Goal: Information Seeking & Learning: Learn about a topic

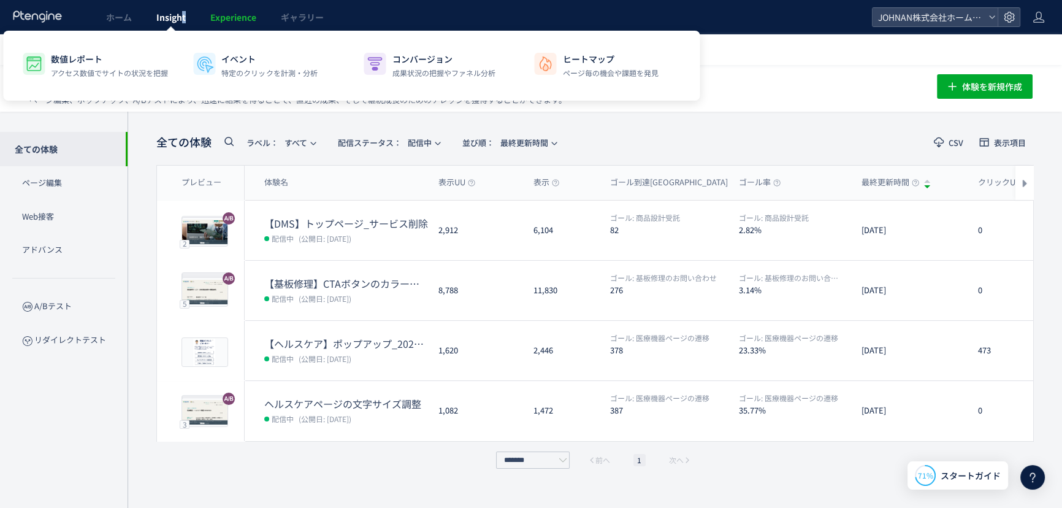
click at [184, 16] on span "Insight" at bounding box center [170, 17] width 29 height 12
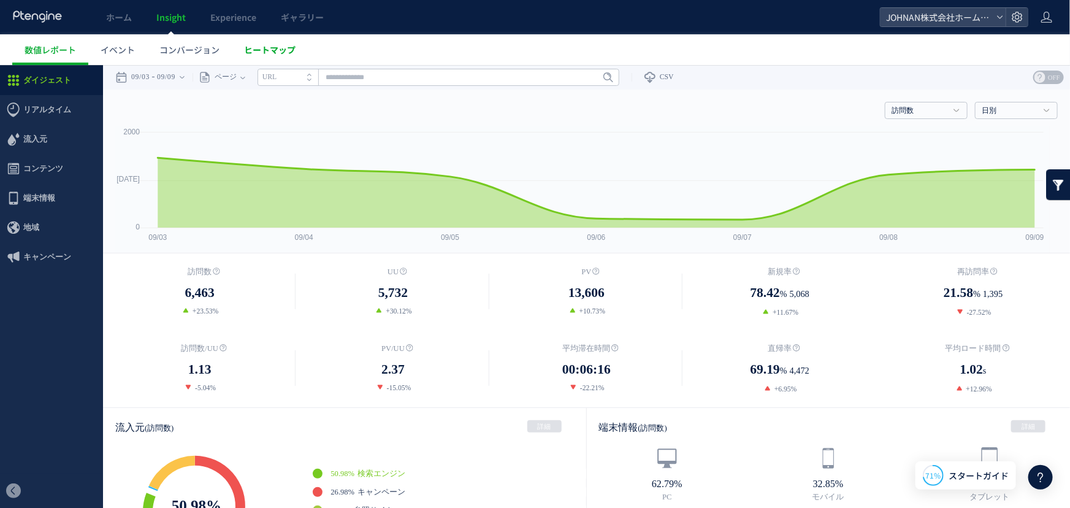
click at [279, 48] on span "ヒートマップ" at bounding box center [269, 50] width 51 height 12
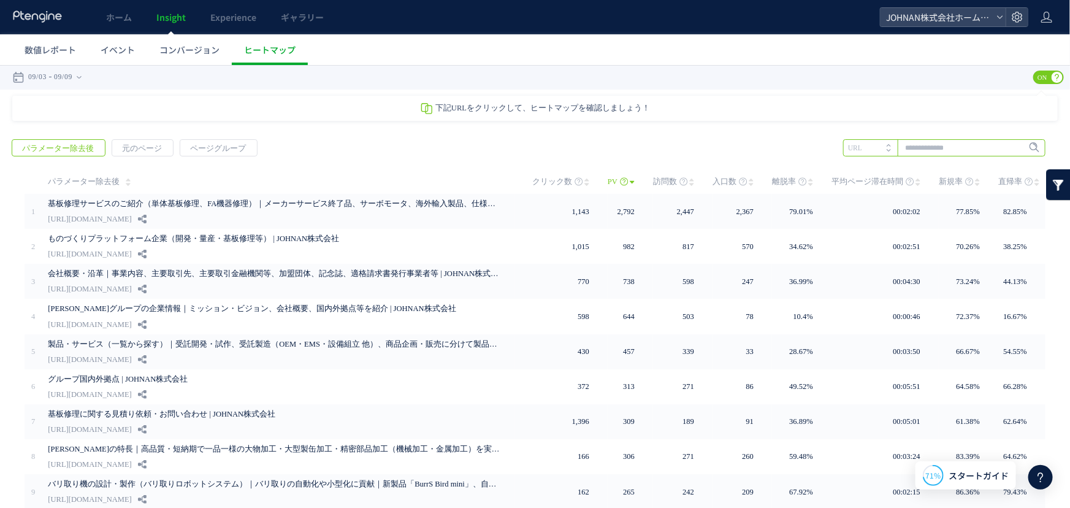
click at [955, 148] on input "text" at bounding box center [944, 147] width 202 height 17
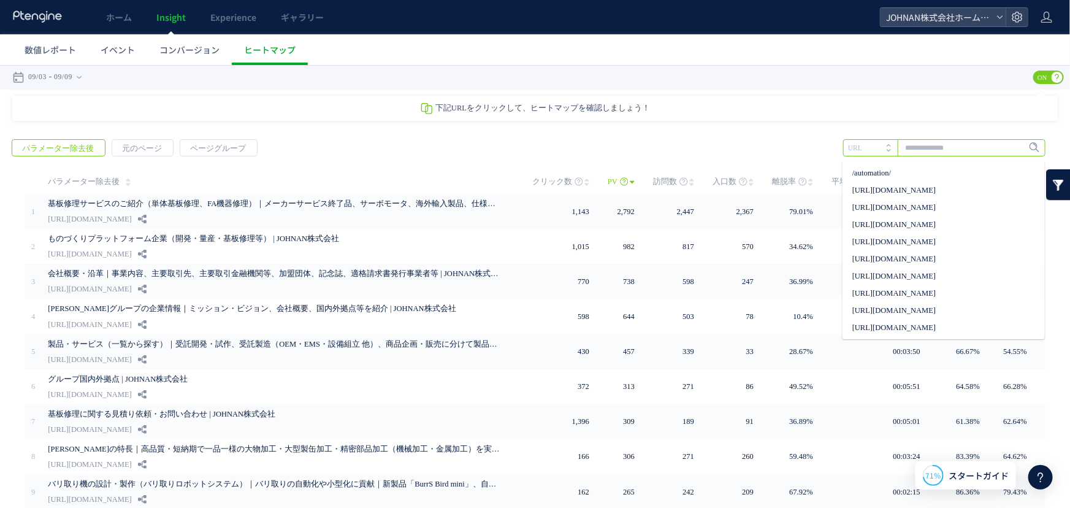
drag, startPoint x: 954, startPoint y: 150, endPoint x: 957, endPoint y: 158, distance: 8.3
click at [957, 158] on div "戻る パラメーター除去後 元のページ ページグループ 実装" at bounding box center [535, 362] width 1070 height 473
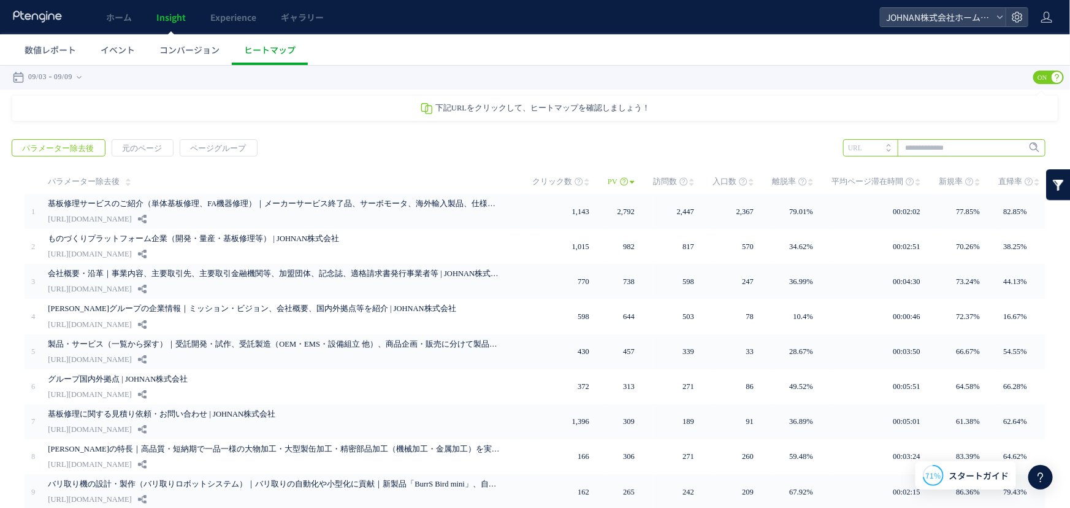
drag, startPoint x: 937, startPoint y: 153, endPoint x: 879, endPoint y: 93, distance: 83.2
click at [889, 113] on div "下記URLをクリックして、ヒートマップを確認しましょう！ ヒートマップについて クリックヒートマップ アテンションヒートマップ ページ分析 [PERSON_N…" at bounding box center [535, 347] width 1070 height 504
click at [950, 149] on input "text" at bounding box center [944, 147] width 202 height 17
paste input "**********"
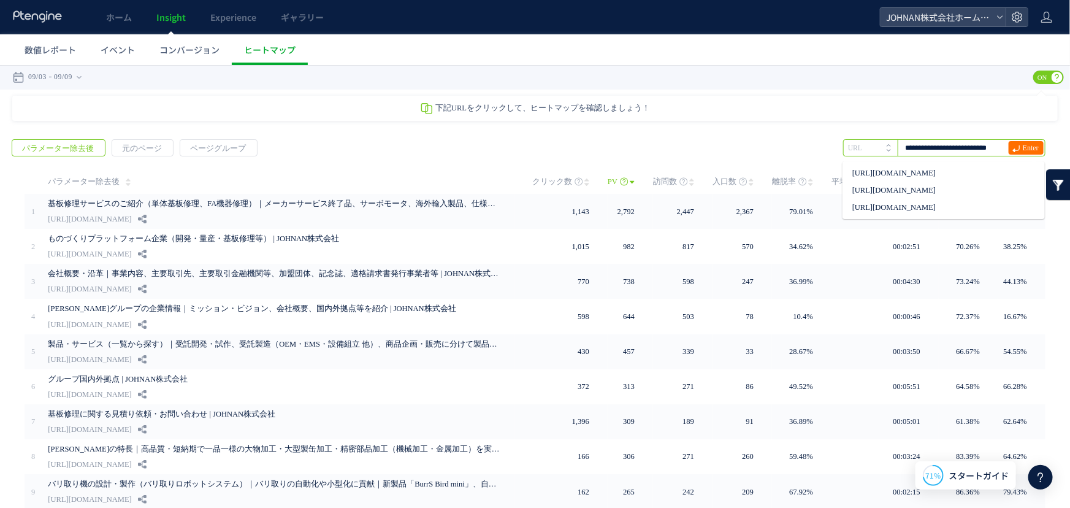
drag, startPoint x: 950, startPoint y: 149, endPoint x: 1001, endPoint y: 156, distance: 51.3
click at [956, 154] on input "**********" at bounding box center [944, 147] width 202 height 17
type input "**********"
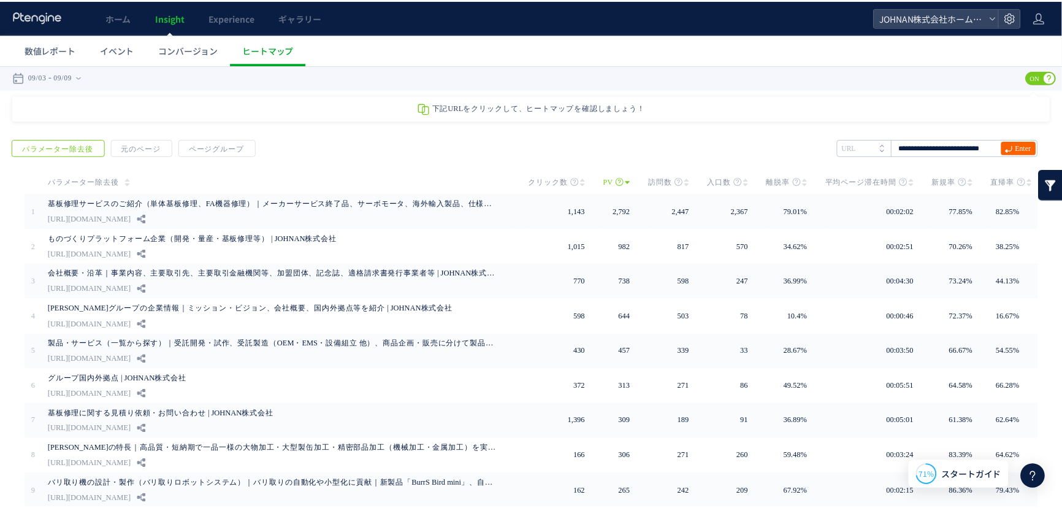
scroll to position [0, 0]
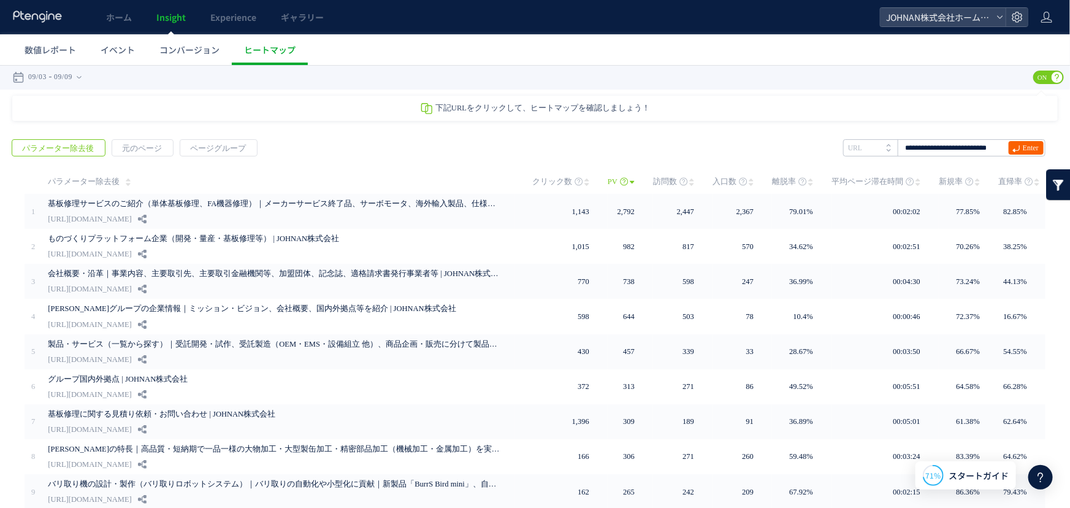
click at [1022, 152] on span "Enter" at bounding box center [1030, 146] width 16 height 13
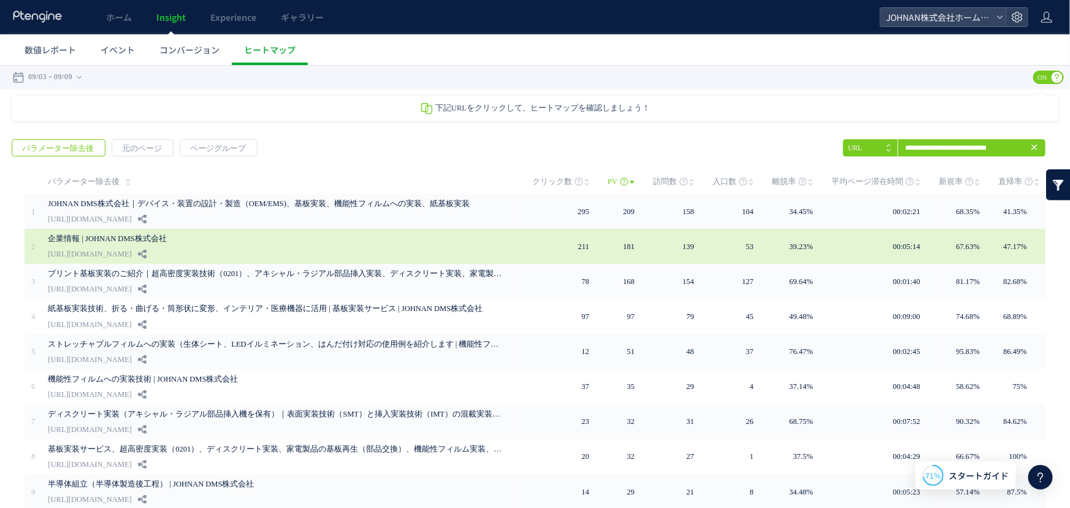
click at [172, 238] on link "企業情報 | JOHNAN DMS株式会社" at bounding box center [275, 237] width 454 height 15
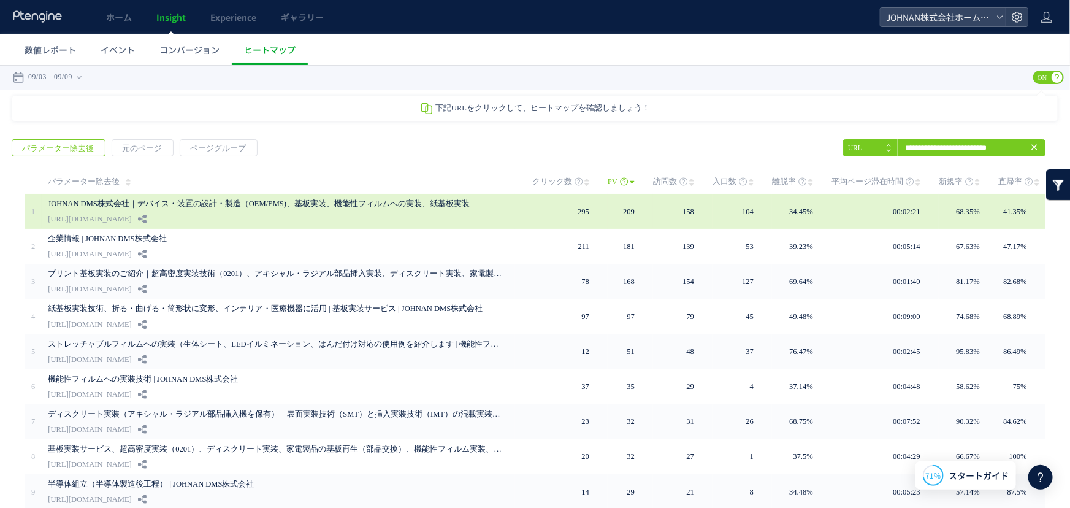
click at [319, 210] on div "JOHNAN DMS株式会社｜デバイス・装置の設計・製造（OEM/EMS)、基板実装、機能性フィルムへの実装、紙基板実装 [URL][DOMAIN_NAME]" at bounding box center [281, 210] width 467 height 35
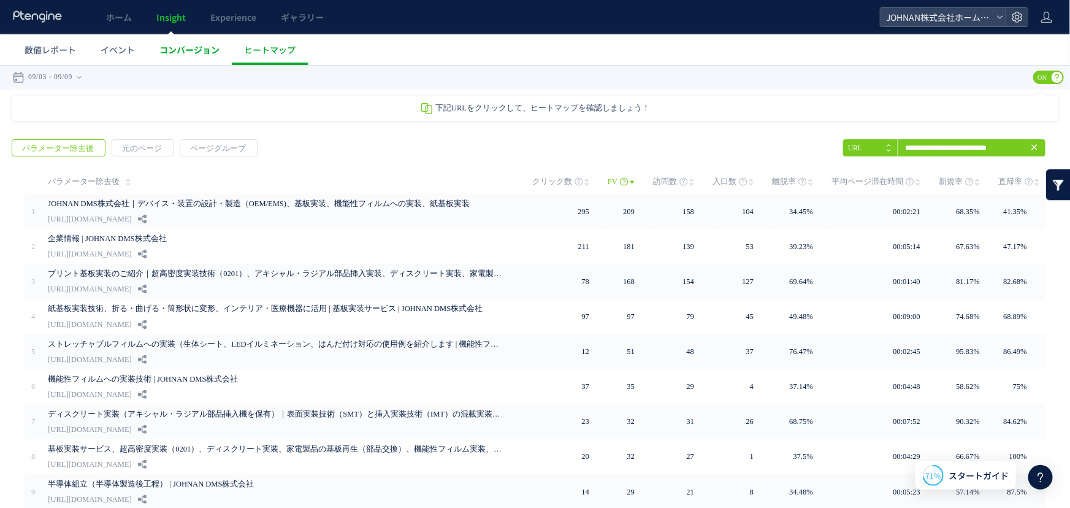
click at [194, 52] on span "コンバージョン" at bounding box center [189, 50] width 60 height 12
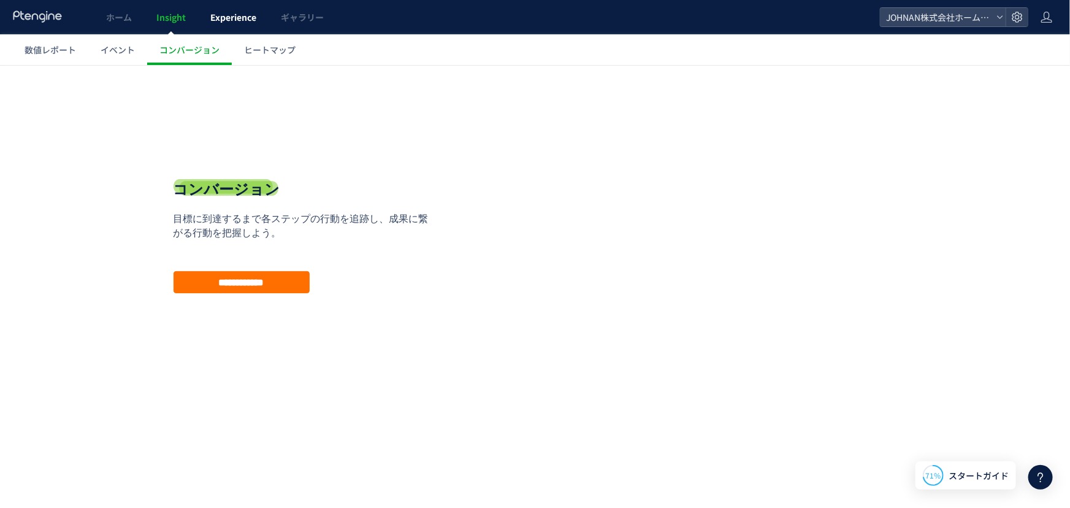
drag, startPoint x: 194, startPoint y: 51, endPoint x: 238, endPoint y: 21, distance: 52.5
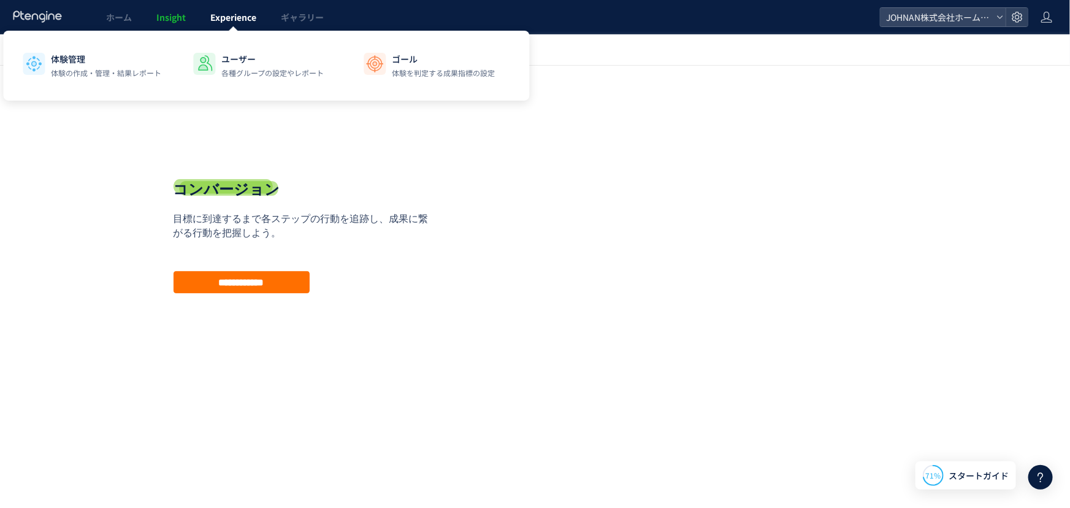
click at [237, 18] on span "Experience" at bounding box center [233, 17] width 46 height 12
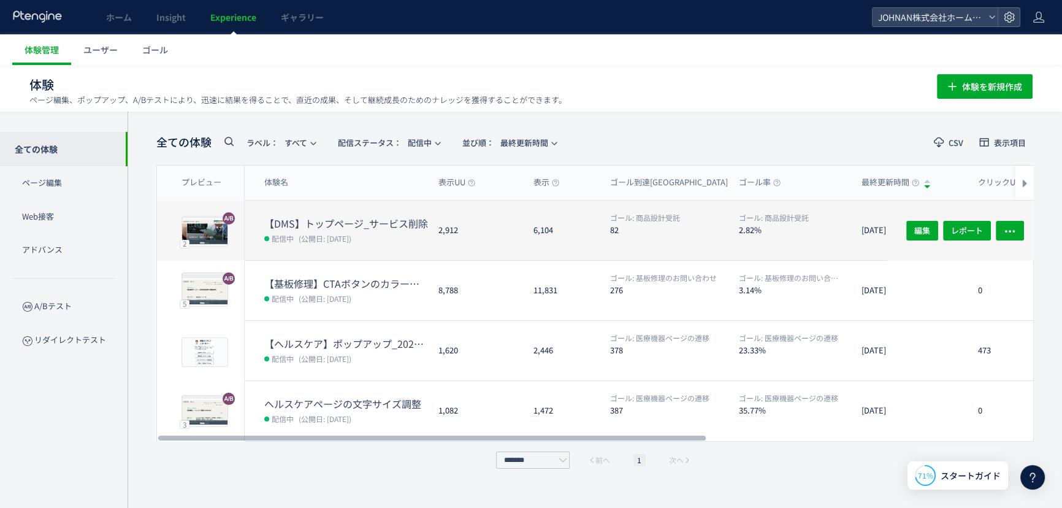
click at [369, 232] on dd "配信中 (公開日: [DATE])" at bounding box center [346, 238] width 164 height 16
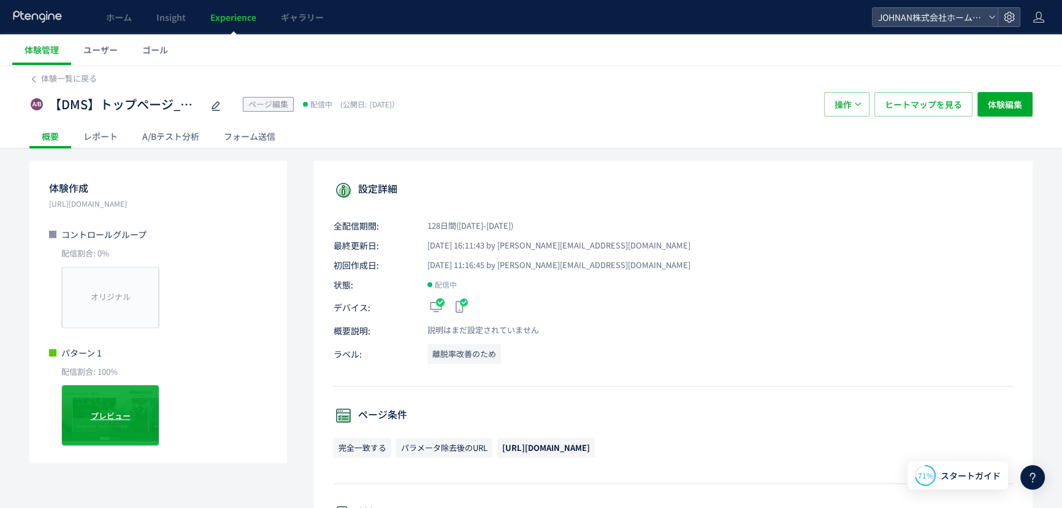
click at [125, 422] on div "プレビュー" at bounding box center [110, 414] width 98 height 61
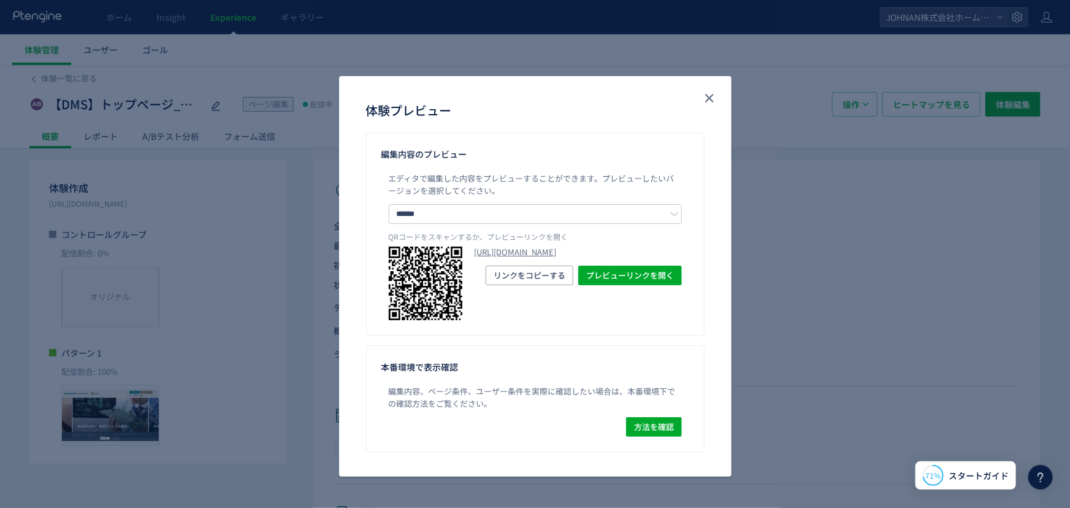
drag, startPoint x: 627, startPoint y: 227, endPoint x: 623, endPoint y: 235, distance: 9.3
click at [627, 229] on div "エディタで編集した内容をプレビューすることができます。 プレビューしたいバージョンを選択してください。 ****** コントロールグループ パターン 1 QR…" at bounding box center [535, 246] width 308 height 148
click at [622, 249] on div "エディタで編集した内容をプレビューすることができます。 プレビューしたいバージョンを選択してください。 ****** コントロールグループ パターン 1 QR…" at bounding box center [535, 246] width 308 height 148
click at [620, 258] on link "[URL][DOMAIN_NAME]" at bounding box center [577, 252] width 207 height 12
click at [710, 106] on button "close" at bounding box center [709, 98] width 20 height 20
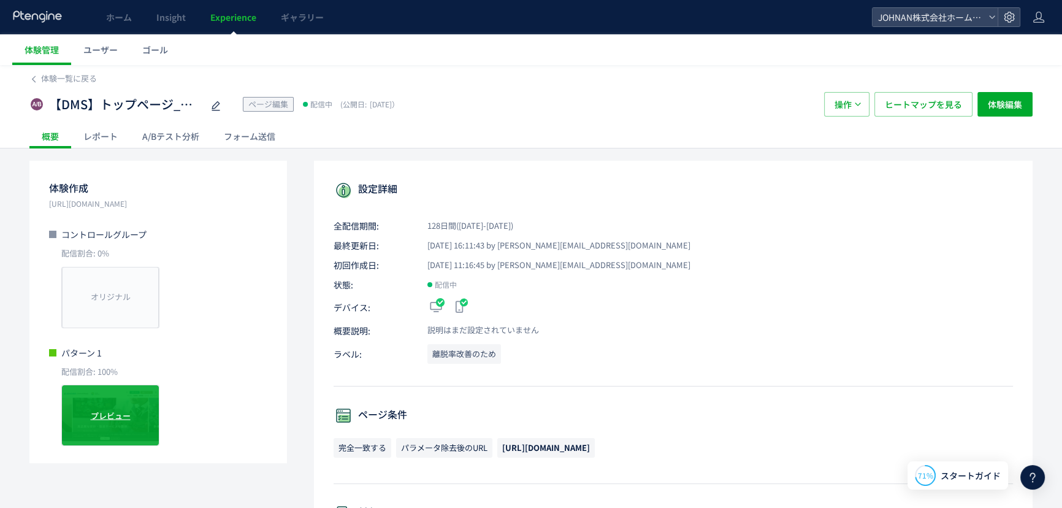
click at [126, 400] on div "プレビュー" at bounding box center [110, 414] width 98 height 61
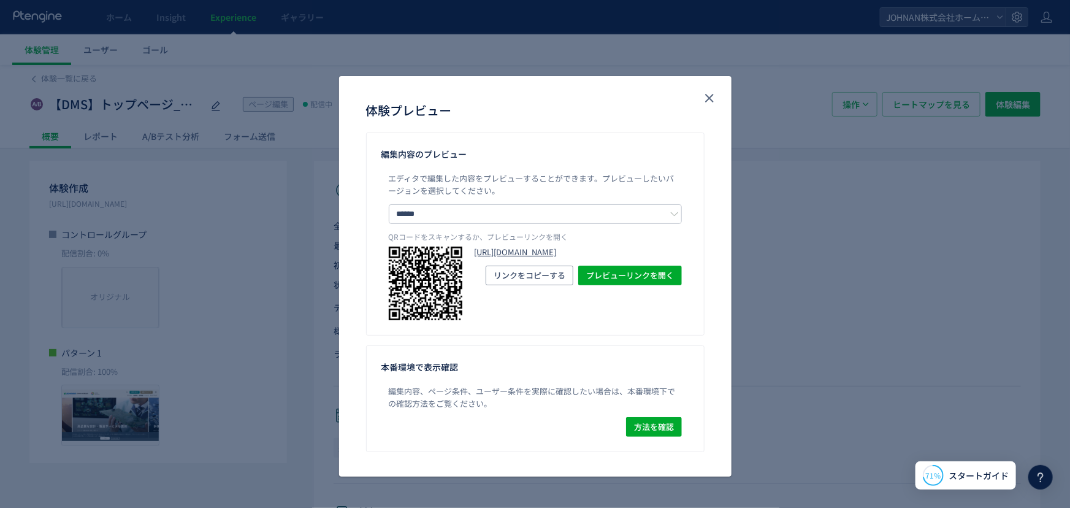
click at [615, 257] on link "[URL][DOMAIN_NAME]" at bounding box center [577, 252] width 207 height 12
click at [705, 101] on icon "close" at bounding box center [709, 98] width 15 height 15
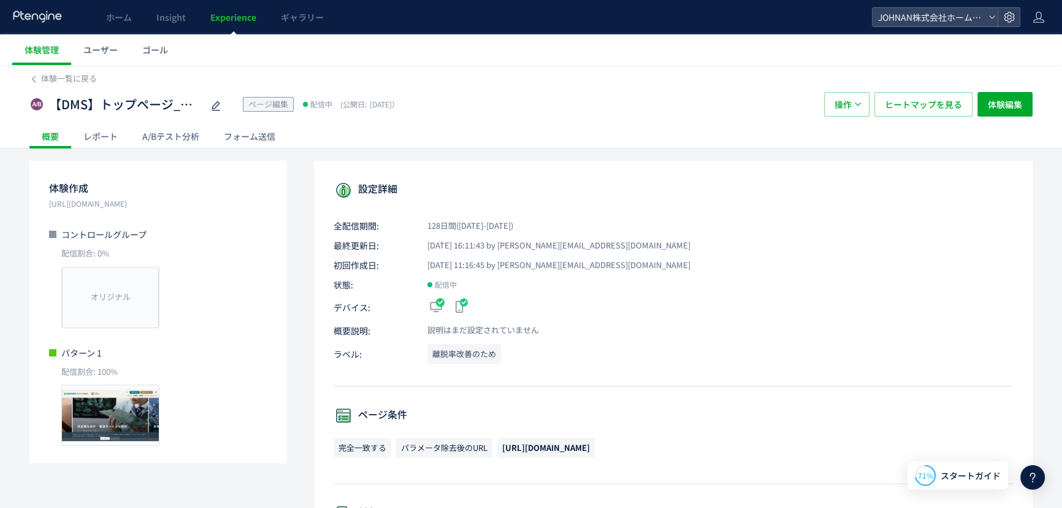
click at [189, 139] on div "A/Bテスト分析" at bounding box center [171, 136] width 82 height 25
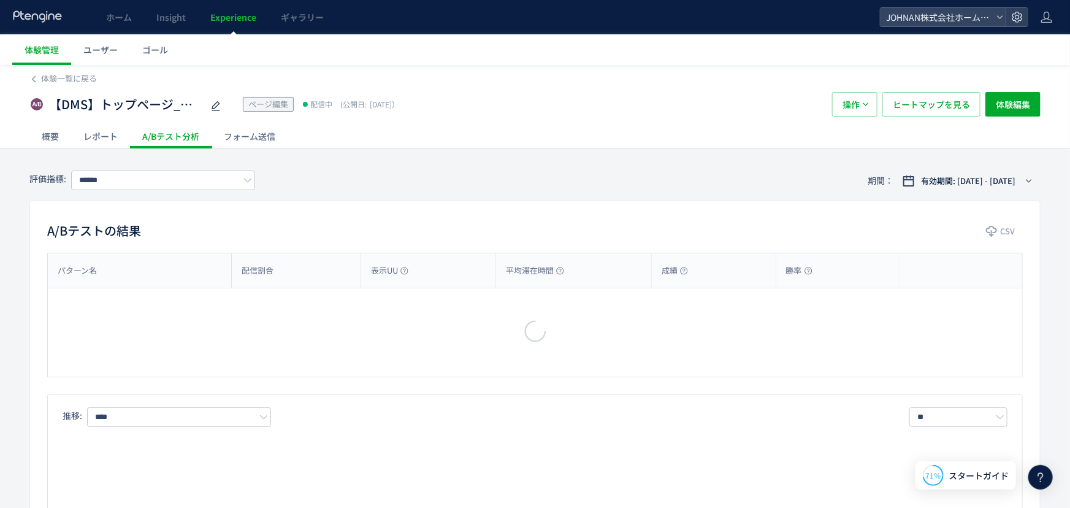
type input "******"
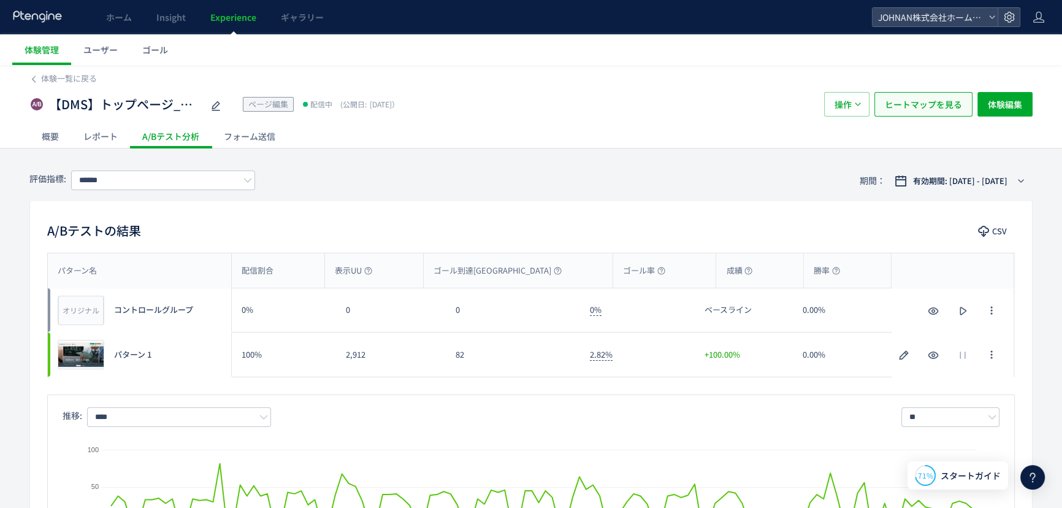
click at [931, 109] on span "ヒートマップを見る" at bounding box center [923, 104] width 77 height 25
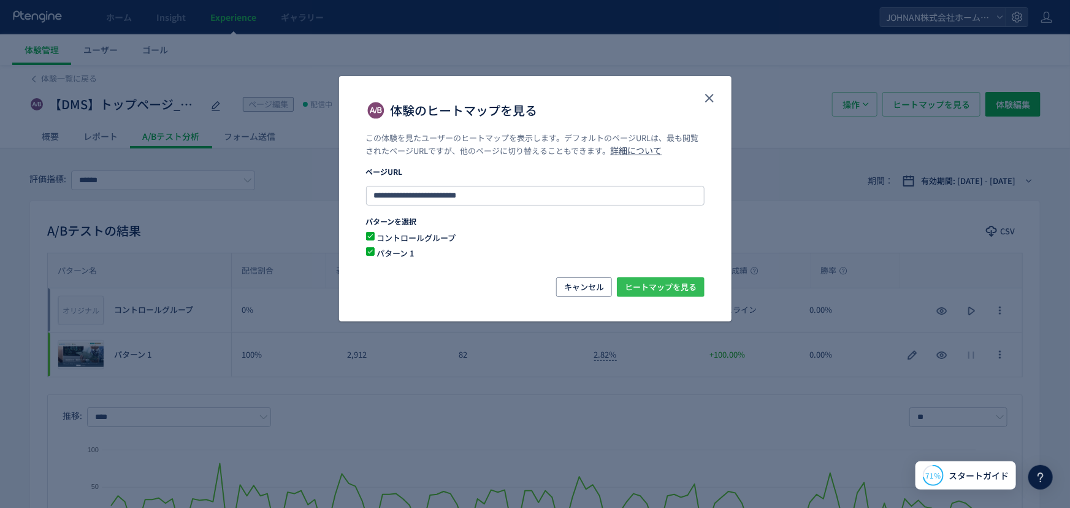
click at [668, 284] on span "ヒートマップを見る" at bounding box center [661, 287] width 72 height 20
click at [710, 101] on icon "close" at bounding box center [709, 98] width 15 height 15
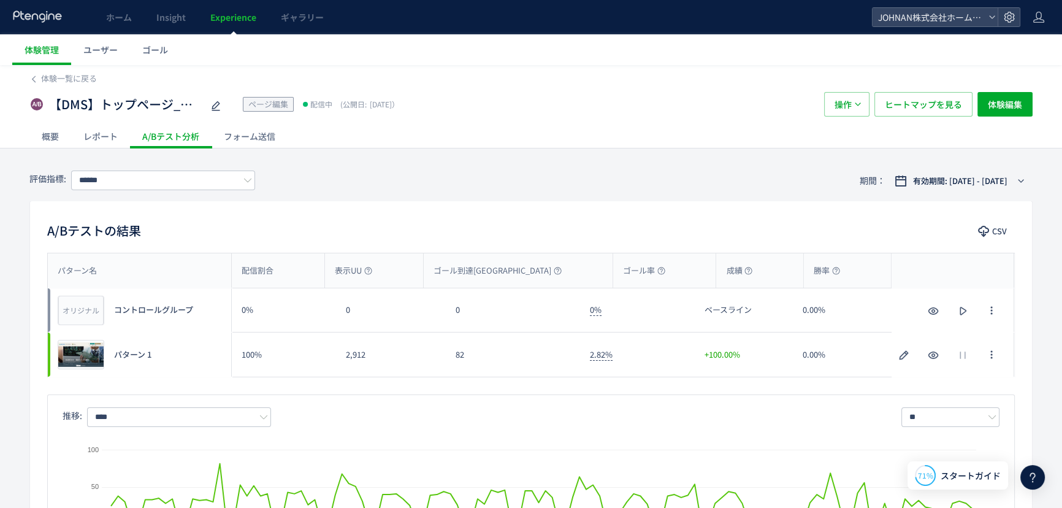
click at [896, 116] on div "【DMS】トップページ_サービス削除 ページ編集 配信中 (公開日: [DATE]） 操作 ヒートマップを見る 体験編集" at bounding box center [530, 104] width 1003 height 39
click at [910, 122] on div "【DMS】トップページ_サービス削除 ページ編集 配信中 (公開日: [DATE]） 操作 ヒートマップを見る 体験編集" at bounding box center [530, 104] width 1003 height 39
click at [918, 96] on span "ヒートマップを見る" at bounding box center [923, 104] width 77 height 25
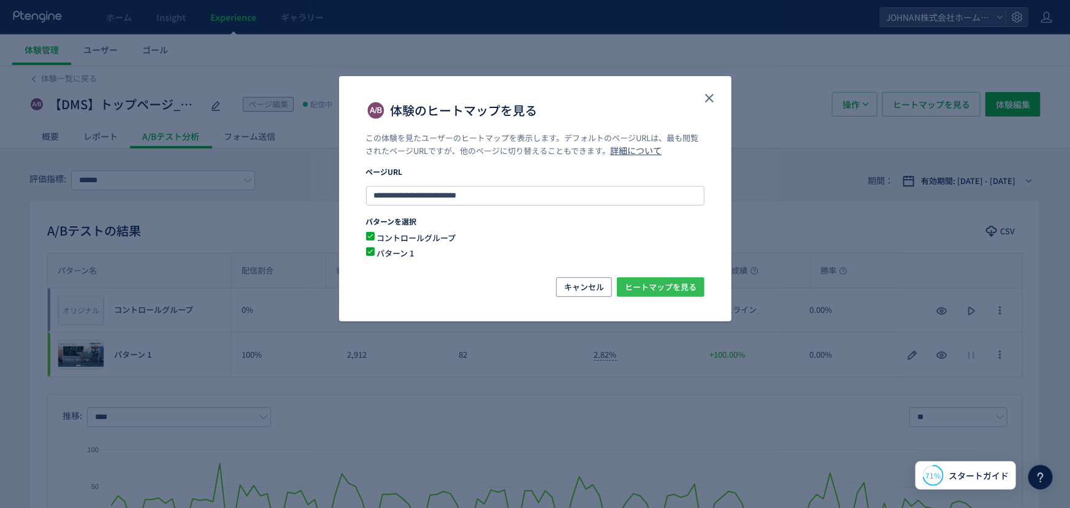
click at [638, 278] on span "ヒートマップを見る" at bounding box center [661, 287] width 72 height 20
drag, startPoint x: 717, startPoint y: 94, endPoint x: 706, endPoint y: 102, distance: 14.1
click at [717, 94] on button "close" at bounding box center [709, 98] width 20 height 20
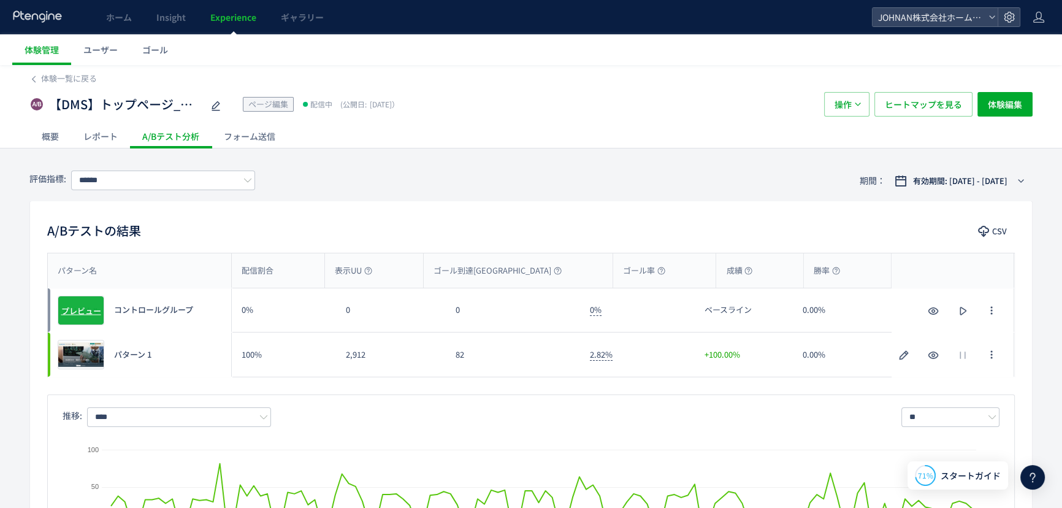
click at [86, 311] on span "プレビュー" at bounding box center [81, 310] width 40 height 12
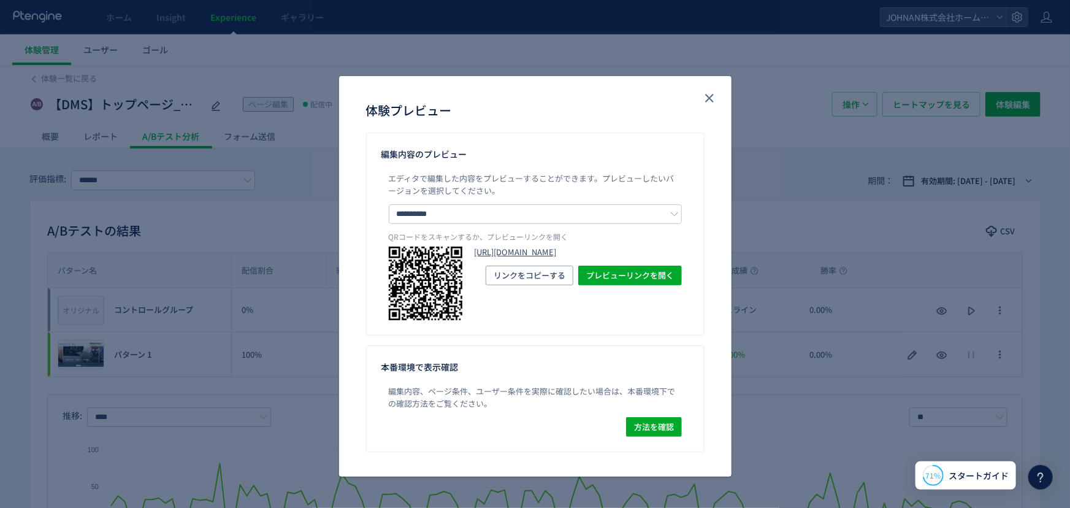
click at [551, 258] on link "[URL][DOMAIN_NAME]" at bounding box center [577, 252] width 207 height 12
click at [709, 97] on icon "close" at bounding box center [709, 98] width 15 height 15
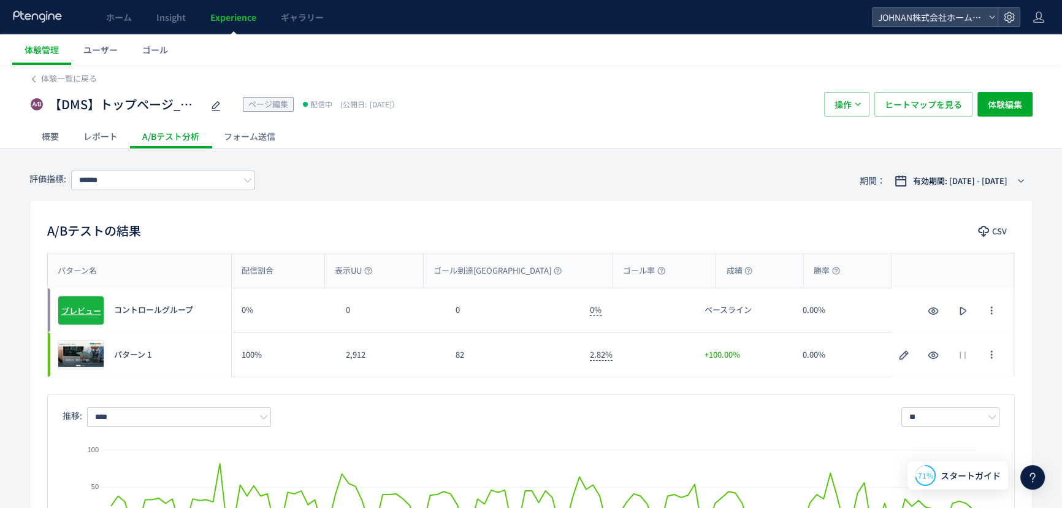
click at [97, 300] on div "オリジナル プレビュー" at bounding box center [81, 309] width 47 height 29
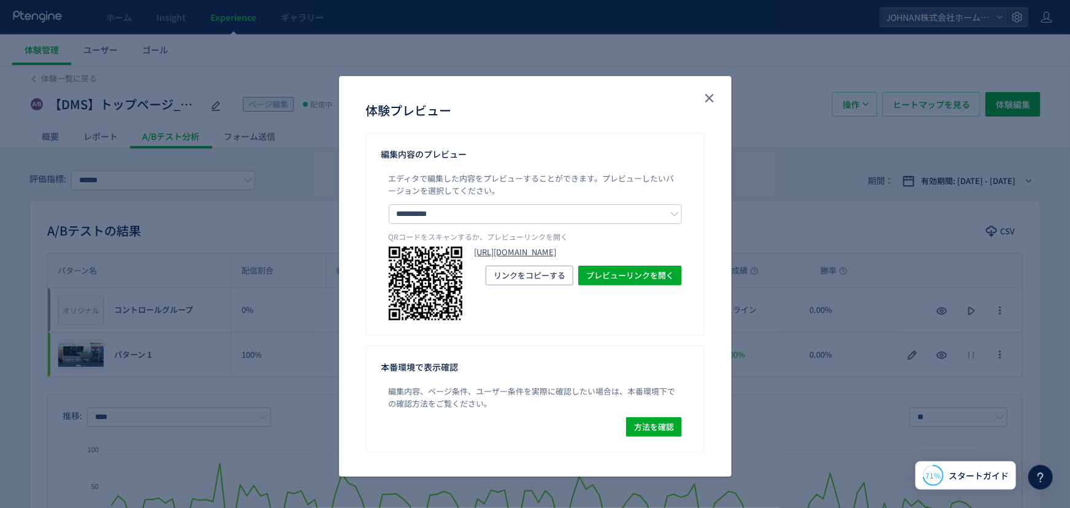
click at [559, 258] on link "[URL][DOMAIN_NAME]" at bounding box center [577, 252] width 207 height 12
click at [712, 96] on use "close" at bounding box center [709, 98] width 9 height 9
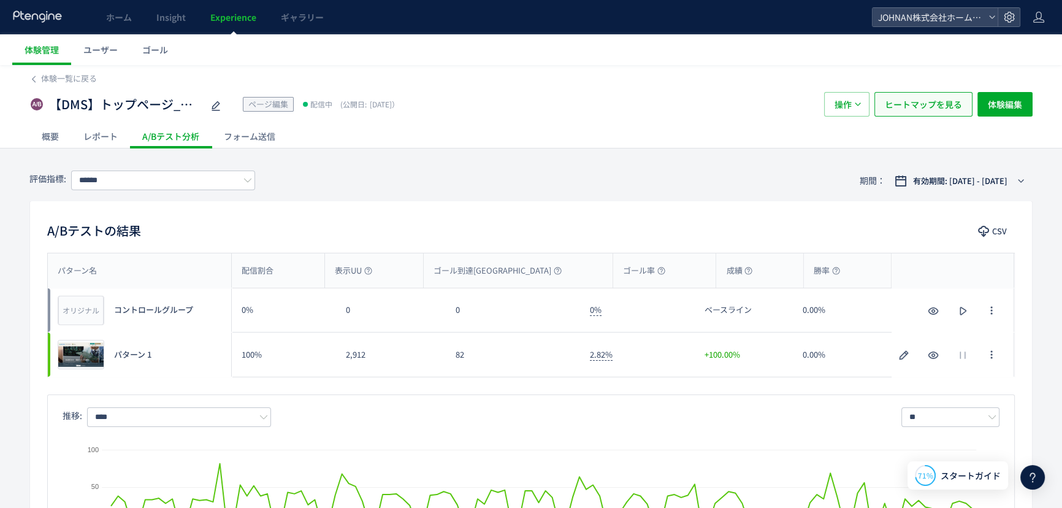
click at [926, 97] on span "ヒートマップを見る" at bounding box center [923, 104] width 77 height 25
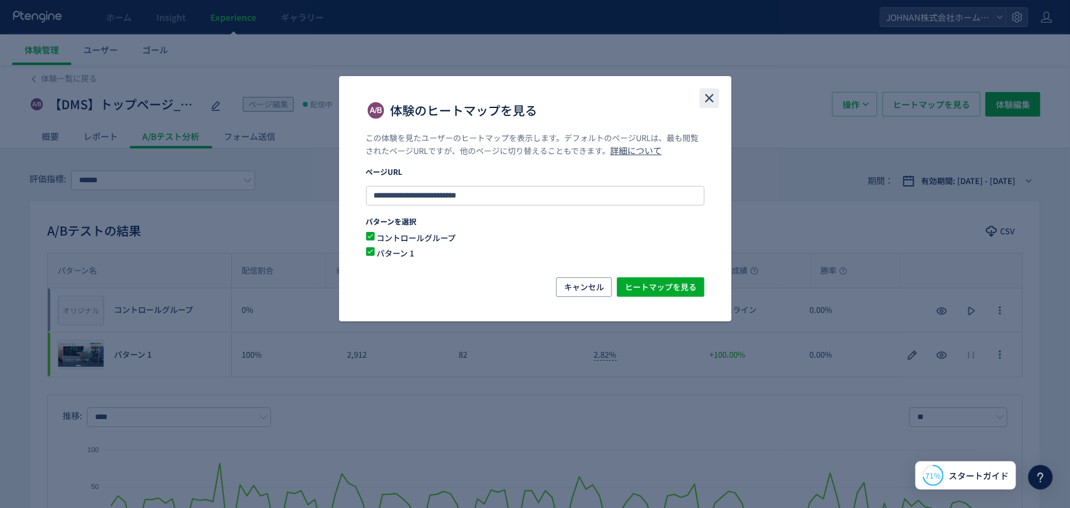
click at [712, 102] on icon "close" at bounding box center [709, 98] width 15 height 15
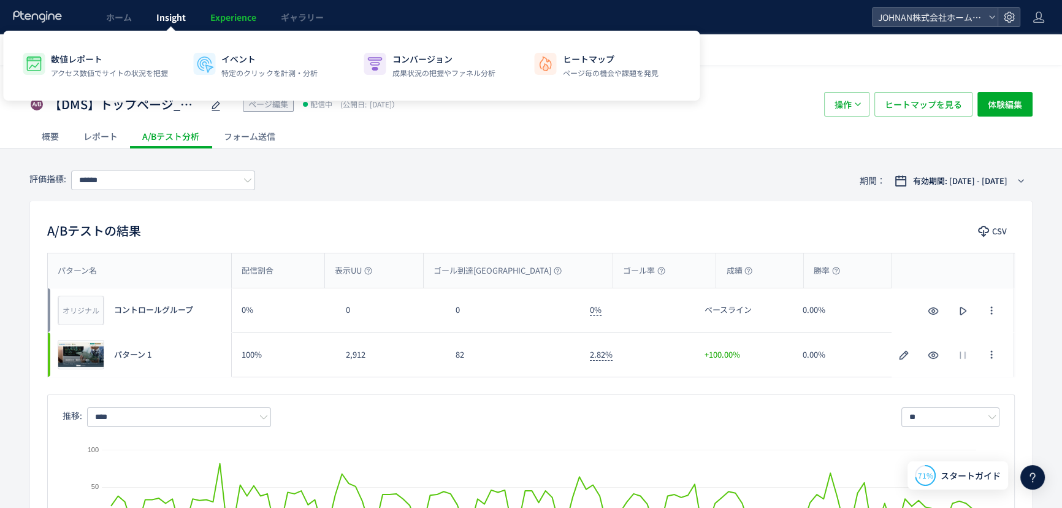
click at [160, 12] on span "Insight" at bounding box center [170, 17] width 29 height 12
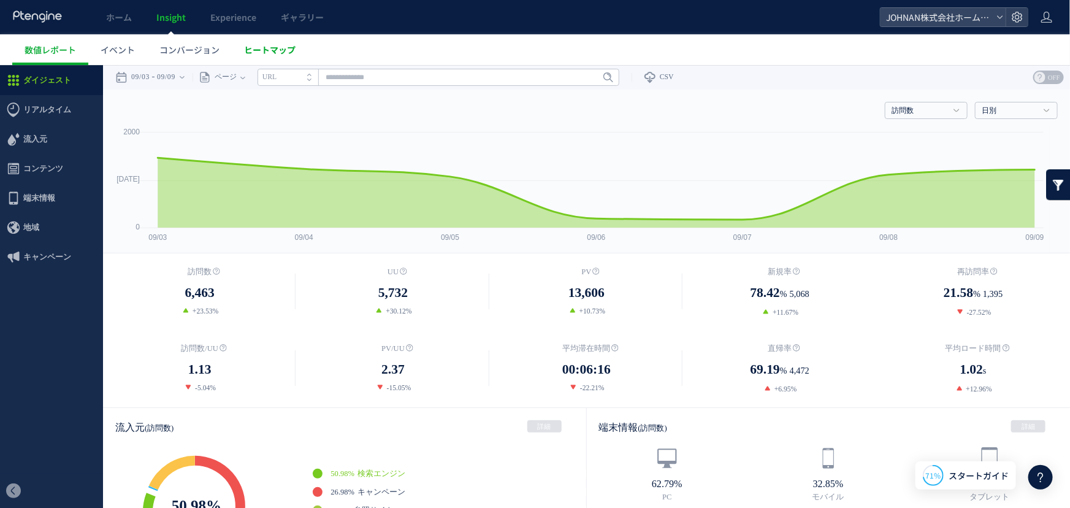
click at [276, 51] on span "ヒートマップ" at bounding box center [269, 50] width 51 height 12
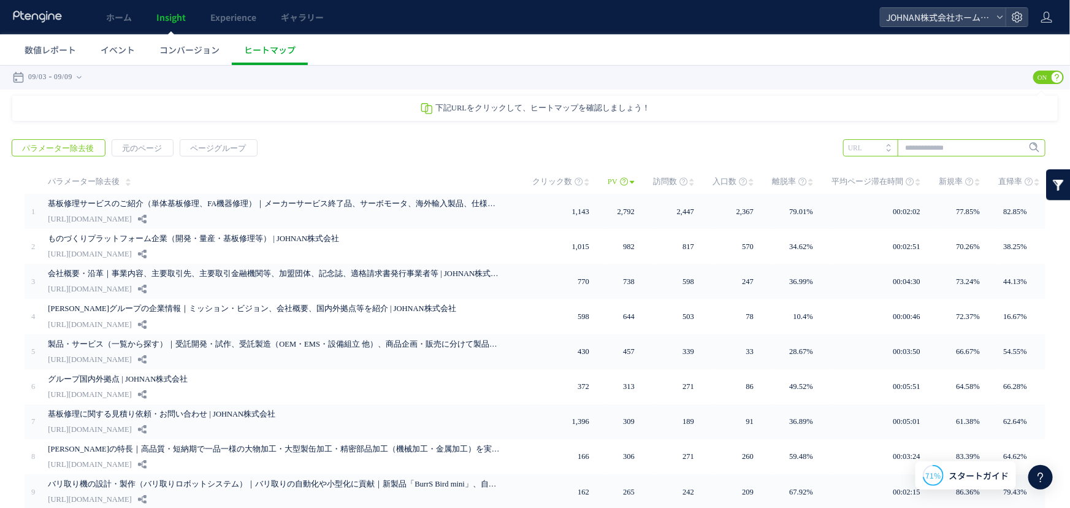
click at [946, 153] on input "text" at bounding box center [944, 147] width 202 height 17
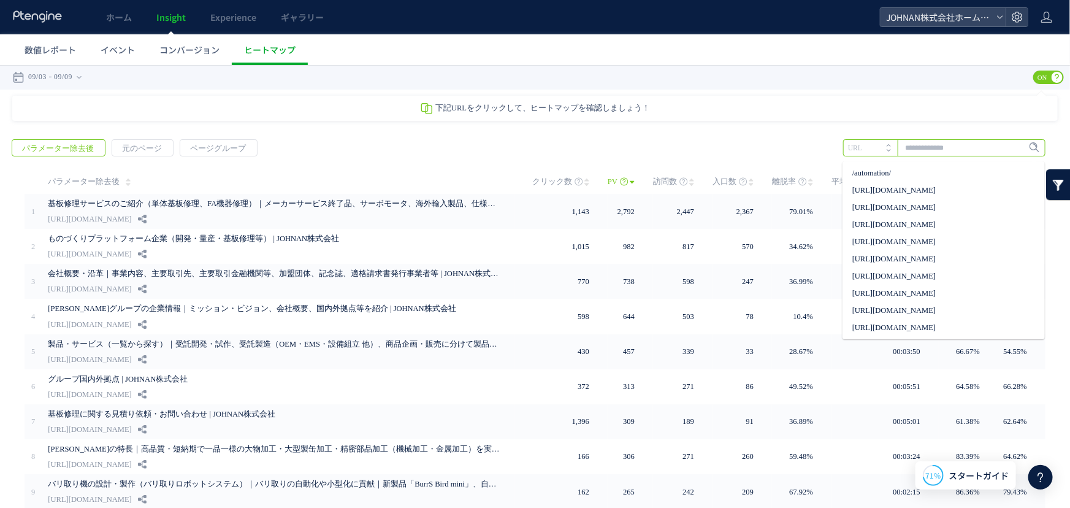
paste input "**********"
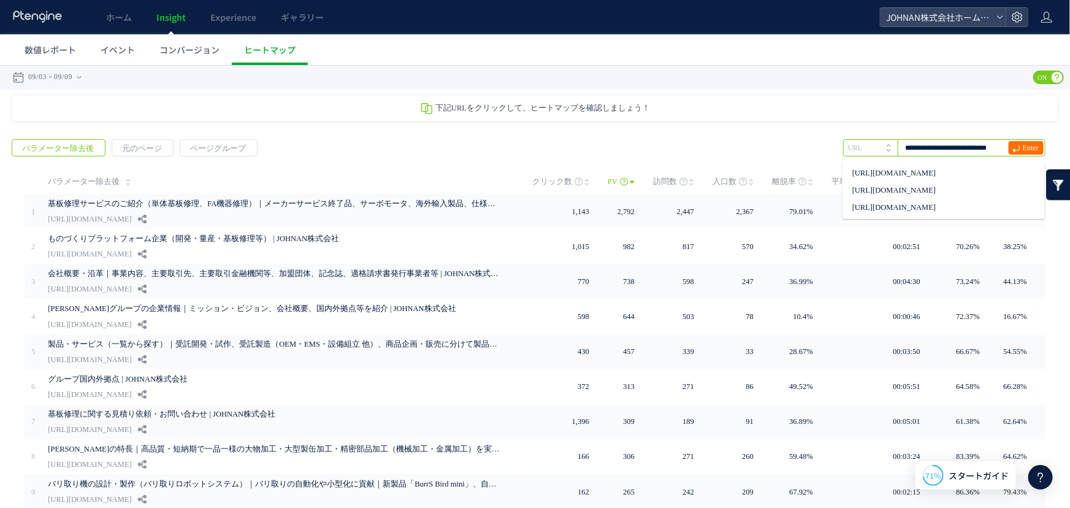
type input "**********"
drag, startPoint x: 1003, startPoint y: 159, endPoint x: 1019, endPoint y: 159, distance: 15.3
click at [1019, 159] on div "戻る パラメーター除去後 元のページ ページグループ 実装" at bounding box center [535, 362] width 1070 height 473
click at [1022, 148] on span "Enter" at bounding box center [1030, 146] width 16 height 13
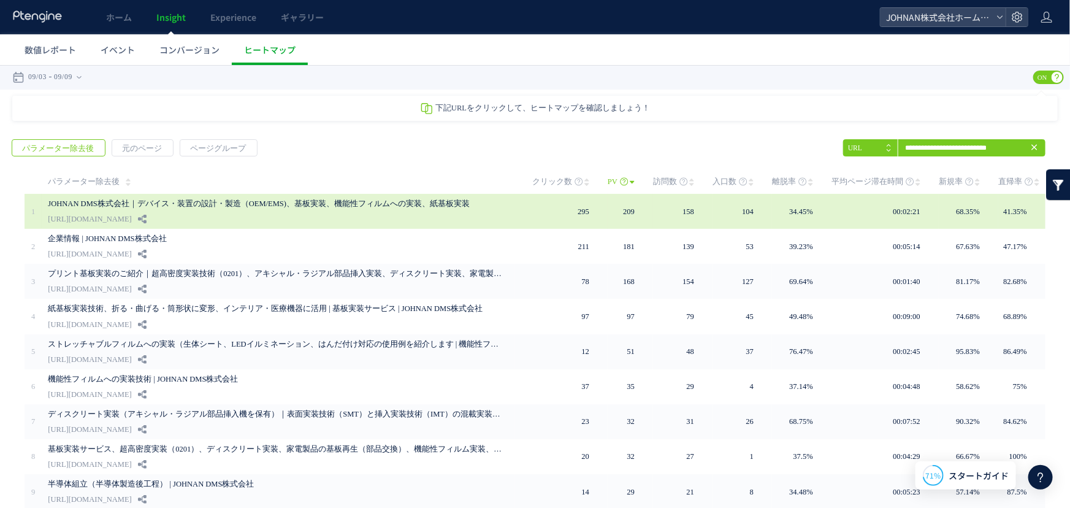
click at [325, 200] on link "JOHNAN DMS株式会社｜デバイス・装置の設計・製造（OEM/EMS)、基板実装、機能性フィルムへの実装、紙基板実装" at bounding box center [275, 203] width 454 height 15
click at [283, 210] on div "JOHNAN DMS株式会社｜デバイス・装置の設計・製造（OEM/EMS)、基板実装、機能性フィルムへの実装、紙基板実装 [URL][DOMAIN_NAME]" at bounding box center [281, 210] width 467 height 35
click at [131, 214] on link "[URL][DOMAIN_NAME]" at bounding box center [89, 218] width 83 height 15
